Goal: Navigation & Orientation: Understand site structure

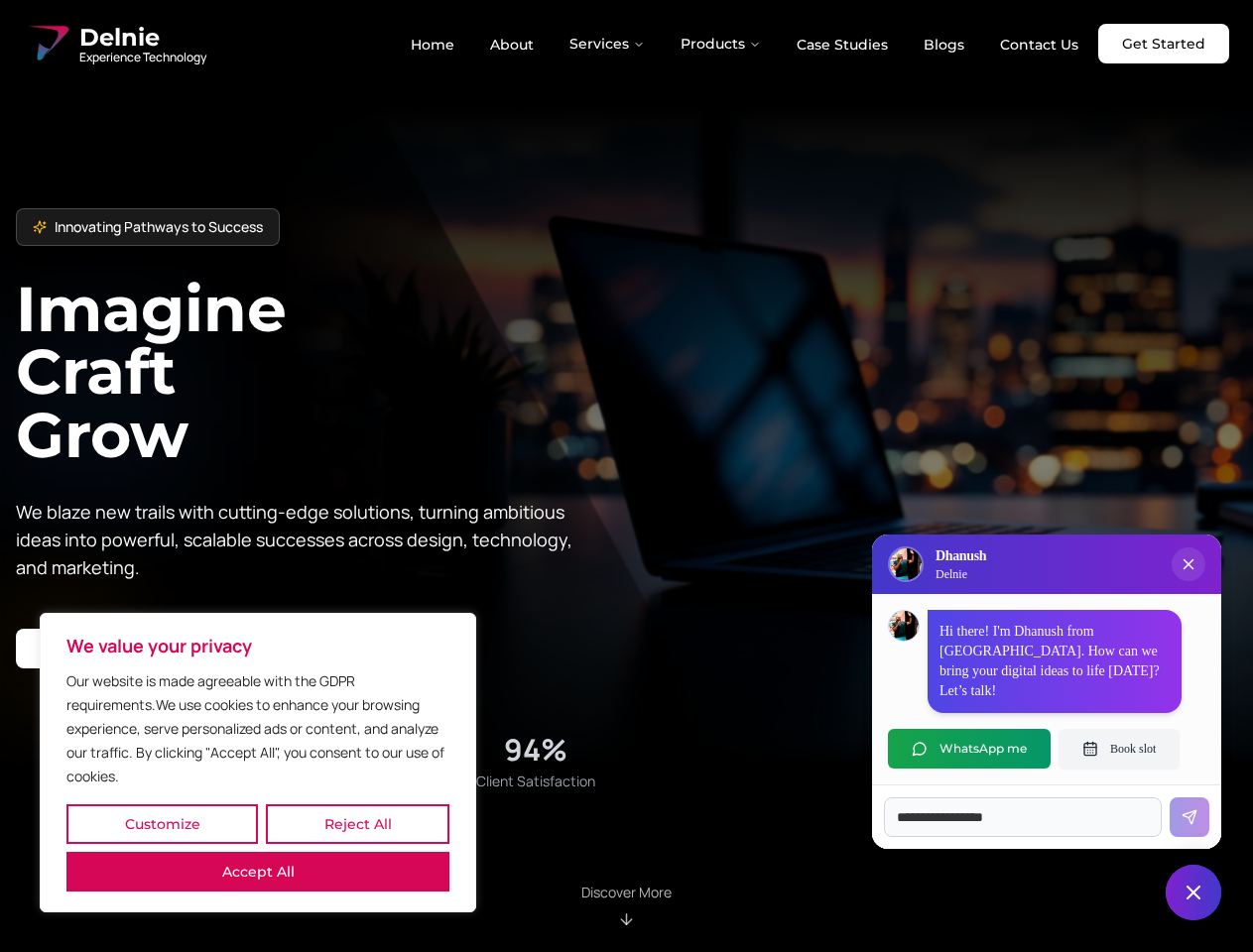
click at [162, 824] on button "Customize" at bounding box center [162, 824] width 191 height 40
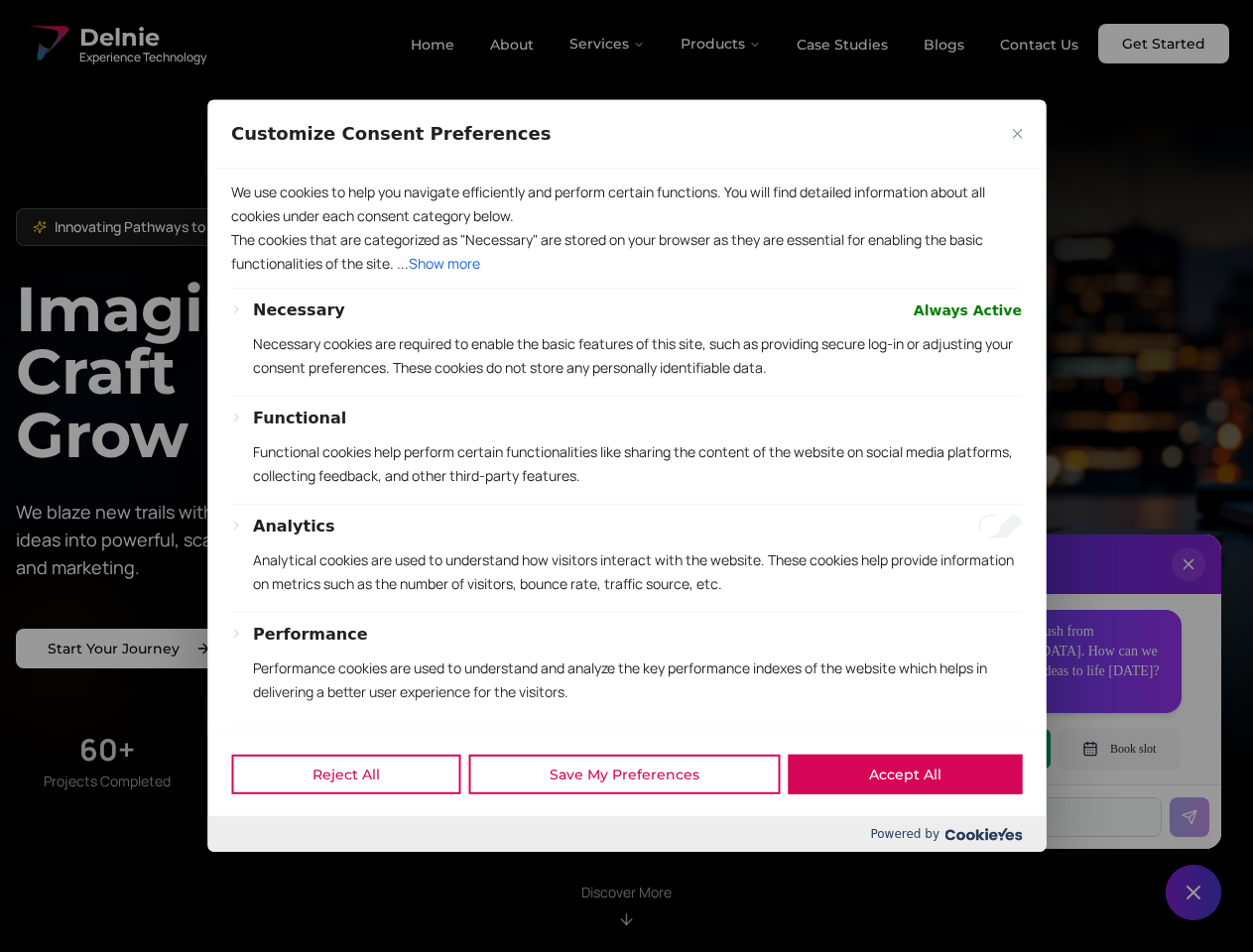
click at [258, 852] on div "Customize Consent Preferences We use cookies to help you navigate efficiently a…" at bounding box center [626, 476] width 838 height 752
click at [626, 476] on p "Functional cookies help perform certain functionalities like sharing the conten…" at bounding box center [637, 464] width 769 height 48
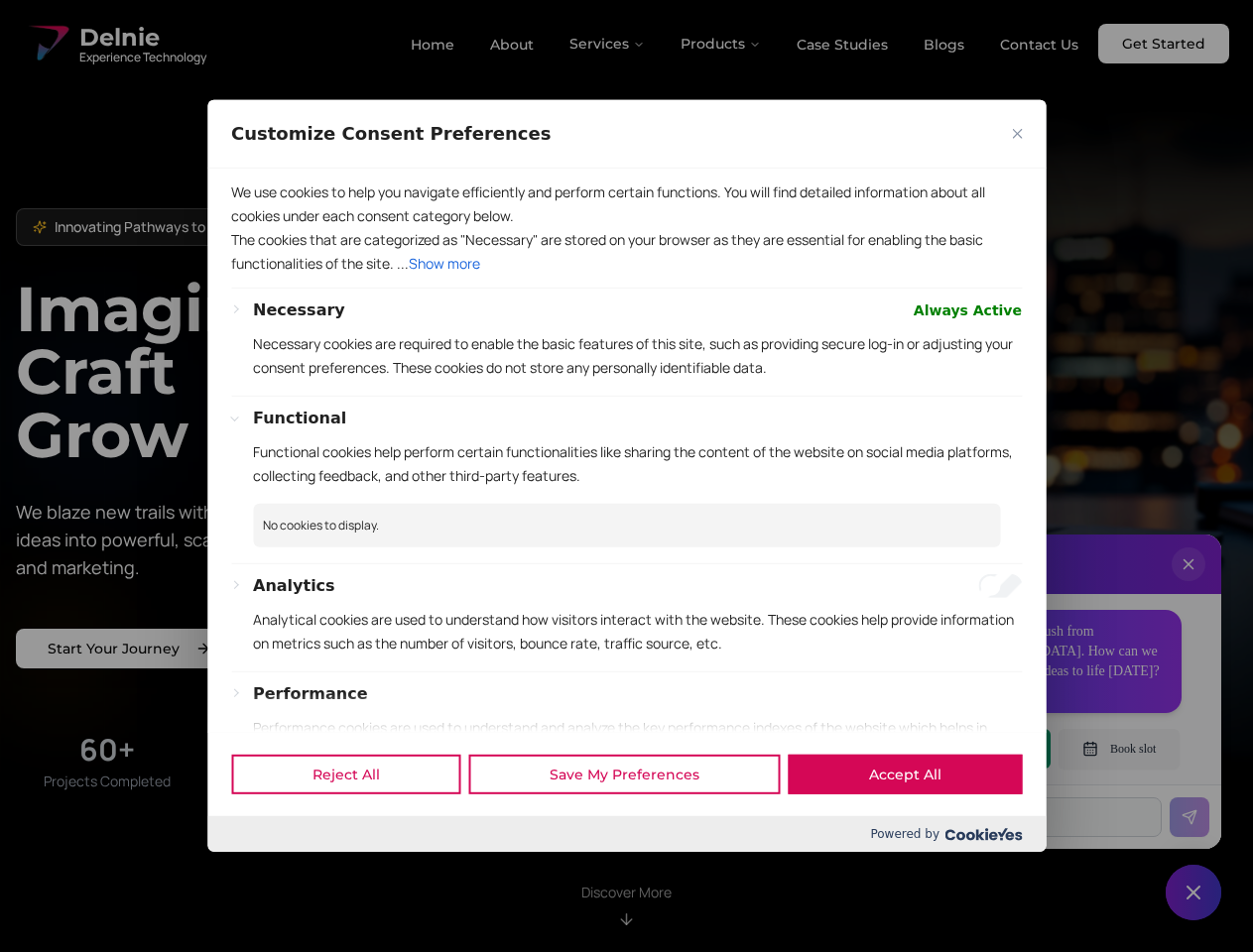
click at [608, 44] on div at bounding box center [626, 476] width 1253 height 952
click at [721, 44] on div at bounding box center [626, 476] width 1253 height 952
click at [1189, 584] on div at bounding box center [626, 476] width 1253 height 952
click at [969, 749] on div "Reject All Save My Preferences Accept All" at bounding box center [626, 774] width 838 height 84
click at [1119, 749] on div at bounding box center [626, 476] width 1253 height 952
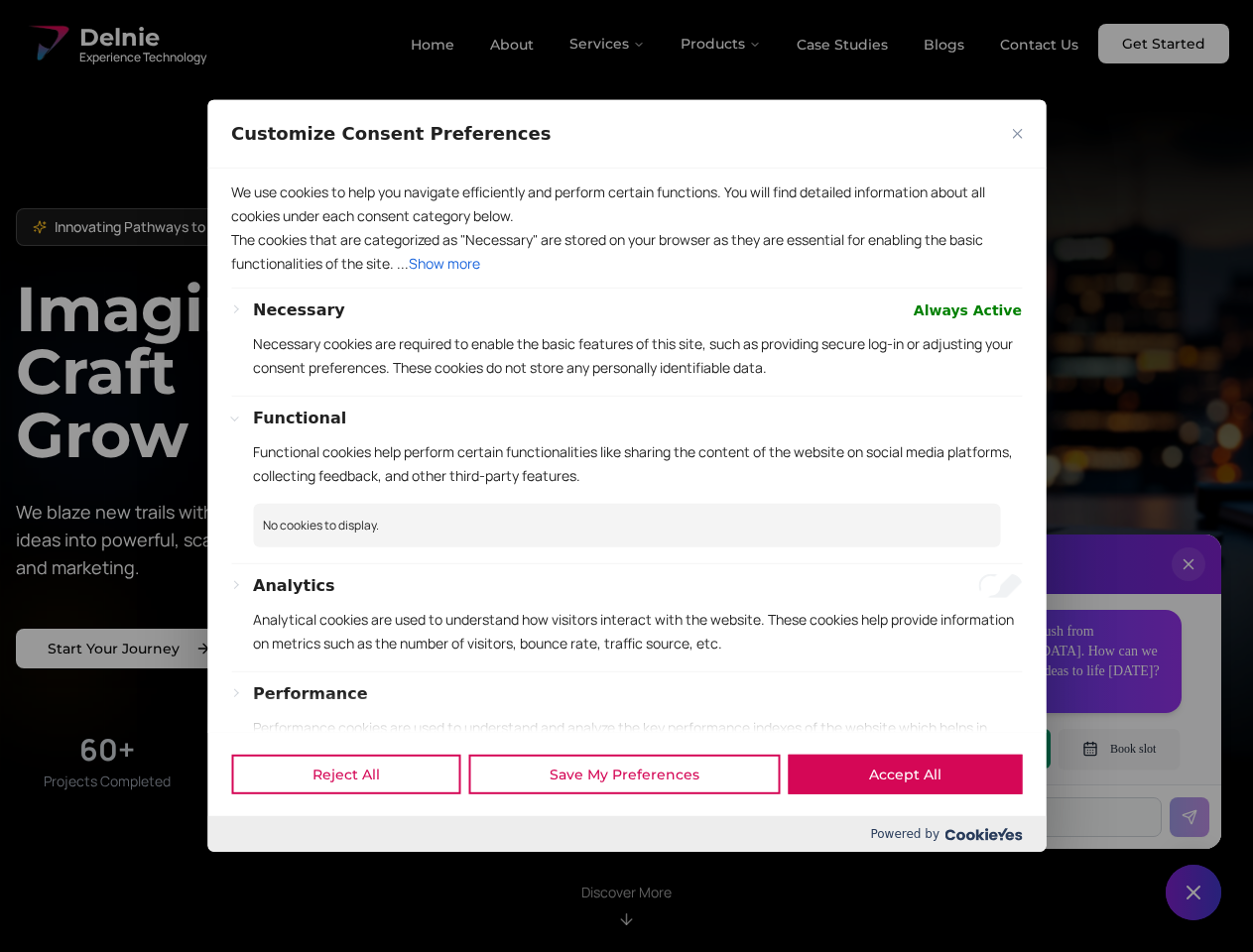
click at [1193, 892] on div at bounding box center [626, 476] width 1253 height 952
